Goal: Task Accomplishment & Management: Book appointment/travel/reservation

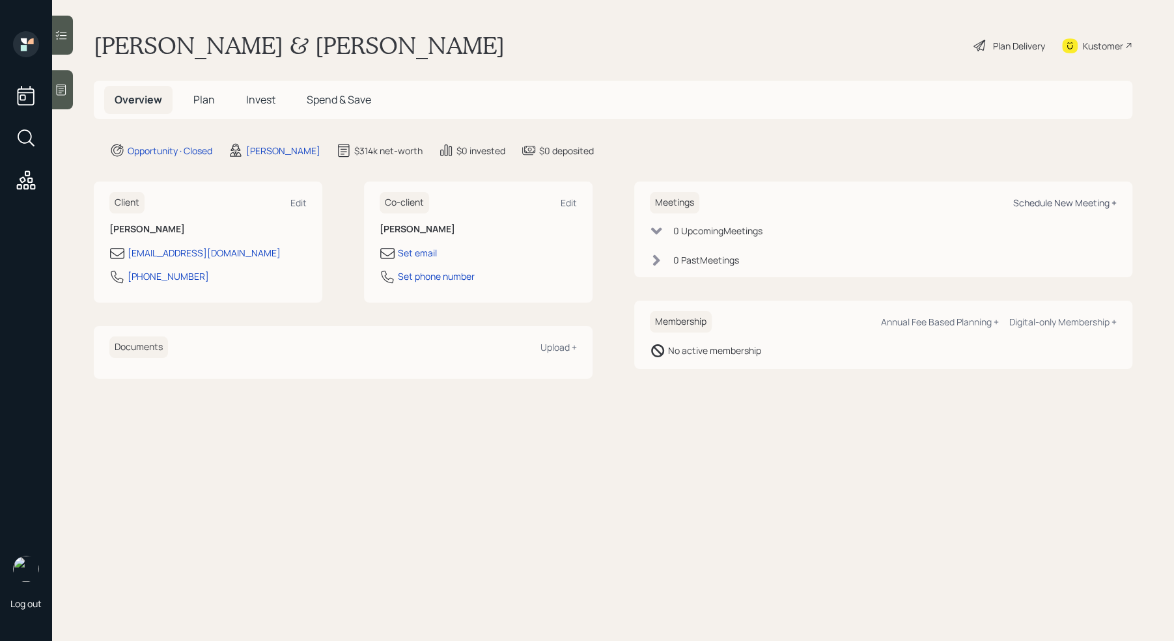
click at [1034, 201] on div "Schedule New Meeting +" at bounding box center [1065, 203] width 104 height 12
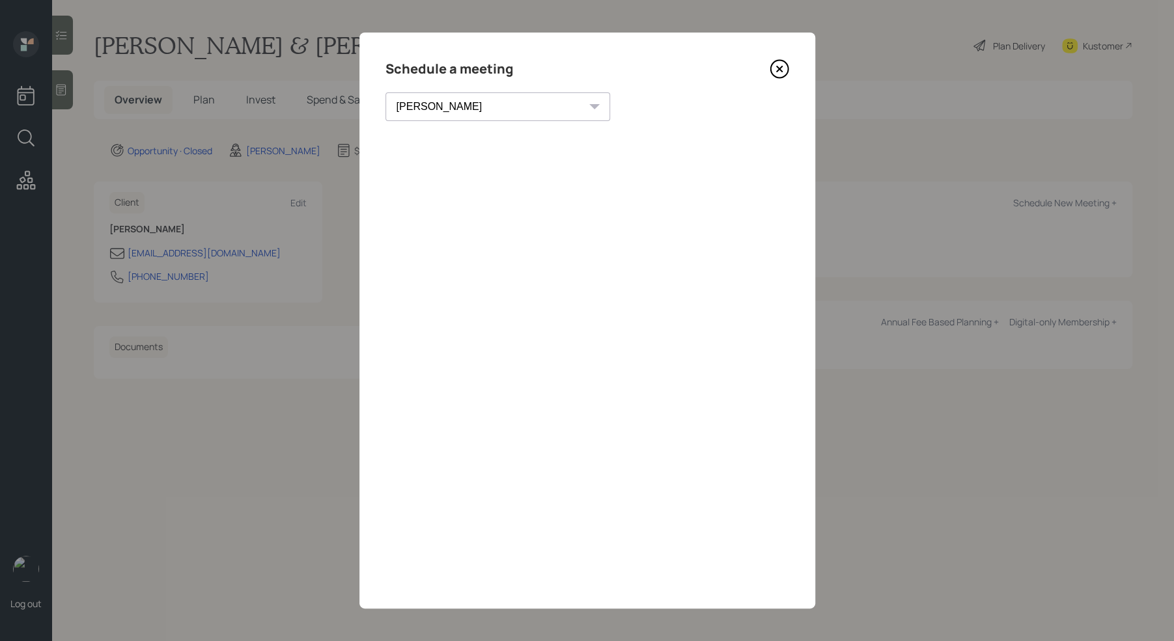
click at [467, 110] on select "Theresa Spinello Matthew Burke Eitan Bar-David Ian Yamey Trevor Nelson Christia…" at bounding box center [497, 106] width 225 height 29
select select "7ee11780-4d8a-424a-8367-23e02165f7ba"
click at [385, 92] on select "Theresa Spinello Matthew Burke Eitan Bar-David Ian Yamey Trevor Nelson Christia…" at bounding box center [497, 106] width 225 height 29
